Goal: Transaction & Acquisition: Subscribe to service/newsletter

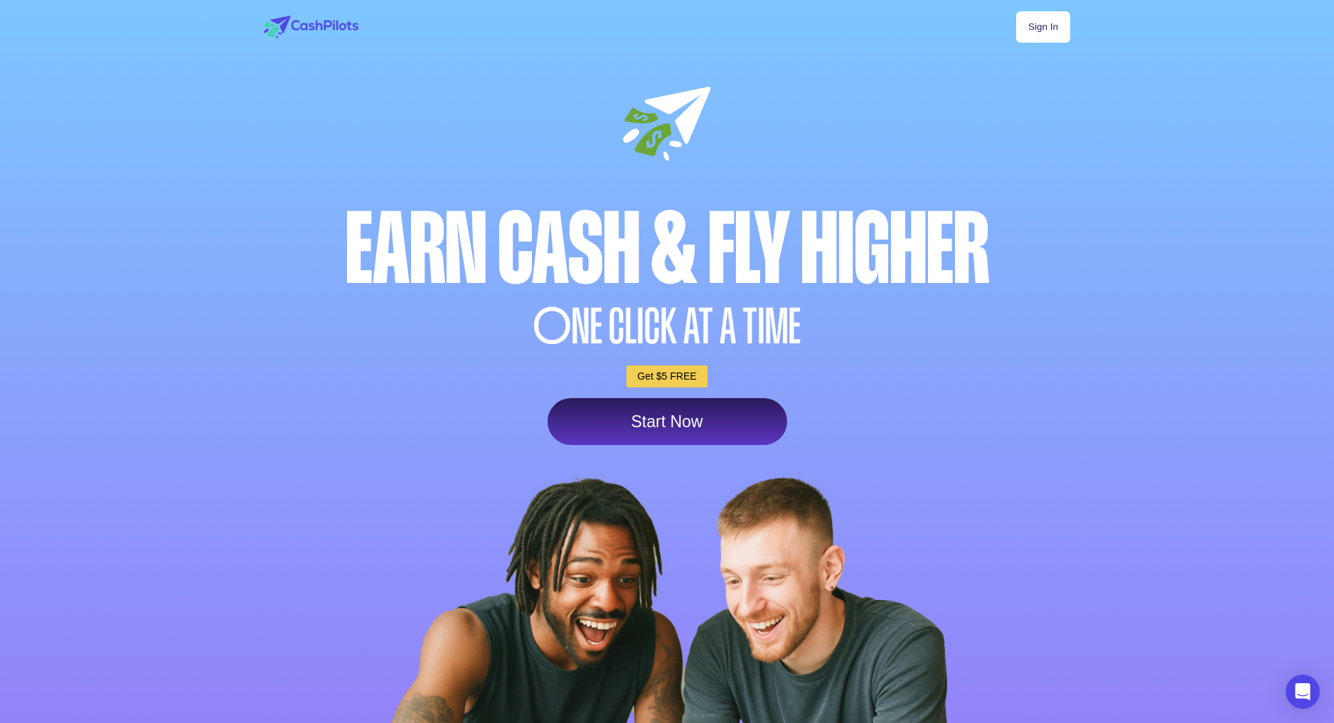
click at [678, 378] on link "Get $5 FREE" at bounding box center [667, 377] width 80 height 22
click at [685, 423] on link "Start Now" at bounding box center [668, 421] width 240 height 47
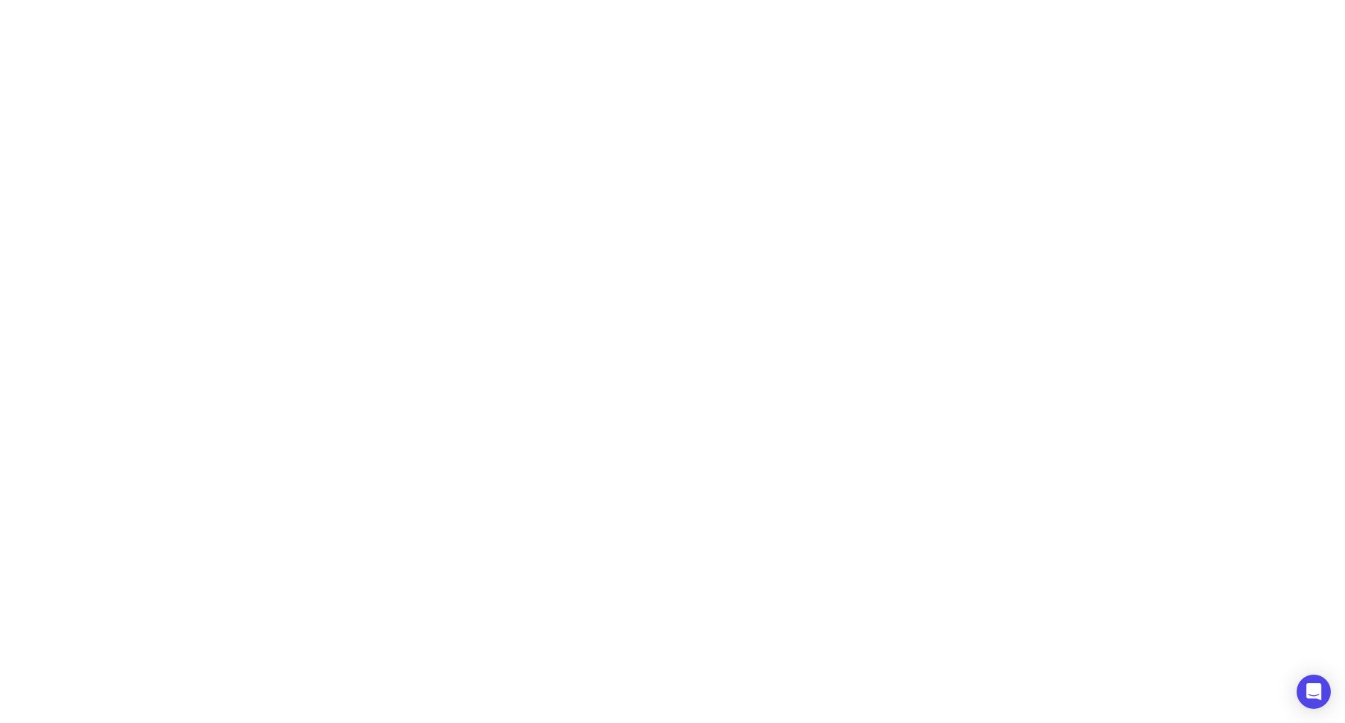
drag, startPoint x: 430, startPoint y: 304, endPoint x: 452, endPoint y: 311, distance: 23.8
